Goal: Information Seeking & Learning: Learn about a topic

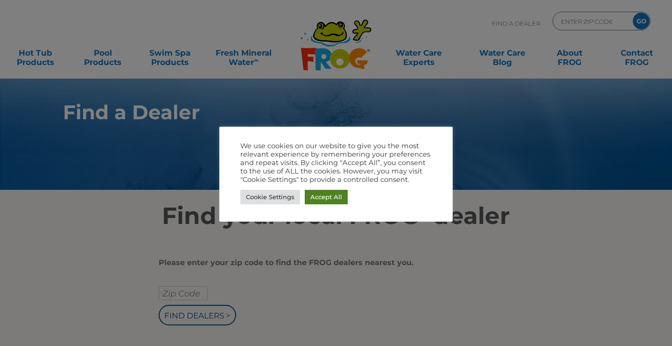
click at [328, 193] on link "Accept All" at bounding box center [326, 197] width 43 height 14
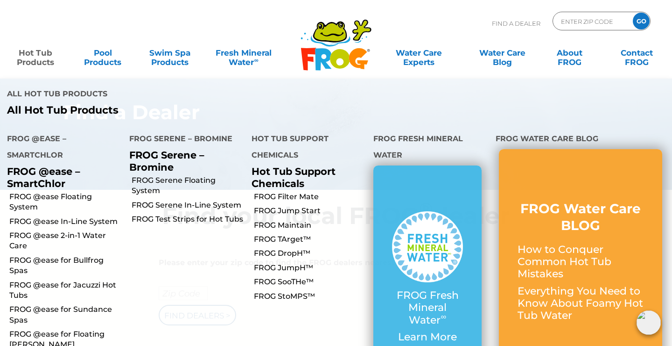
click at [42, 58] on link "Hot Tub Products" at bounding box center [35, 52] width 52 height 19
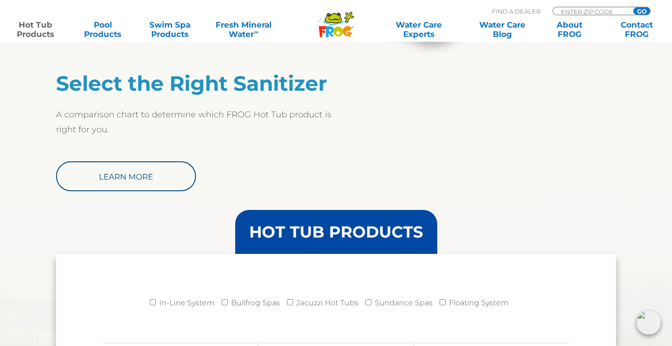
scroll to position [762, 0]
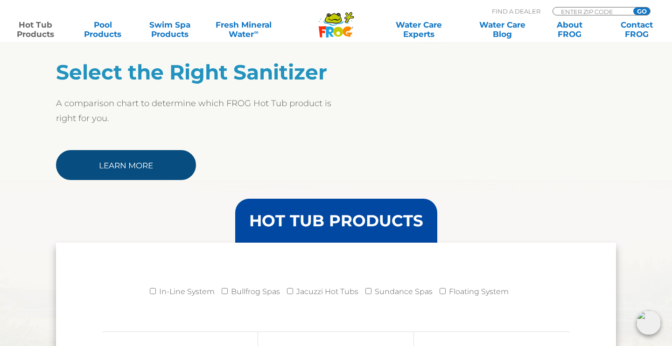
click at [150, 172] on link "Learn More" at bounding box center [126, 165] width 140 height 30
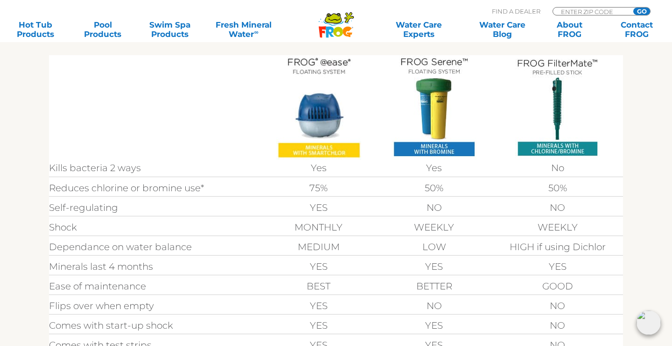
scroll to position [286, 0]
